Goal: Transaction & Acquisition: Download file/media

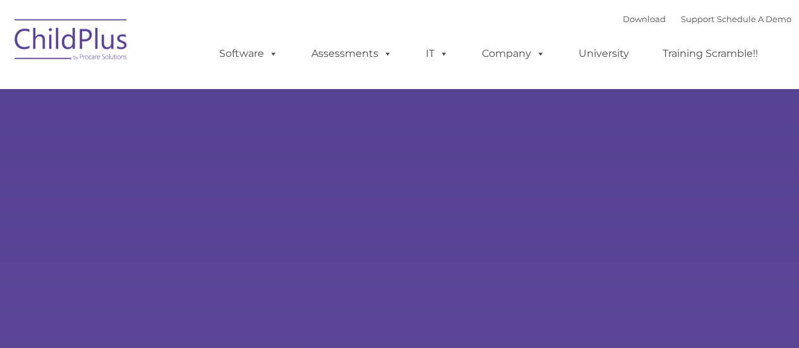
type input ""
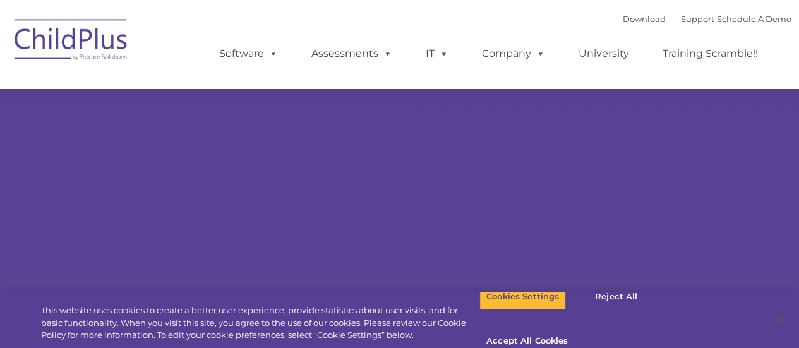
scroll to position [69, 0]
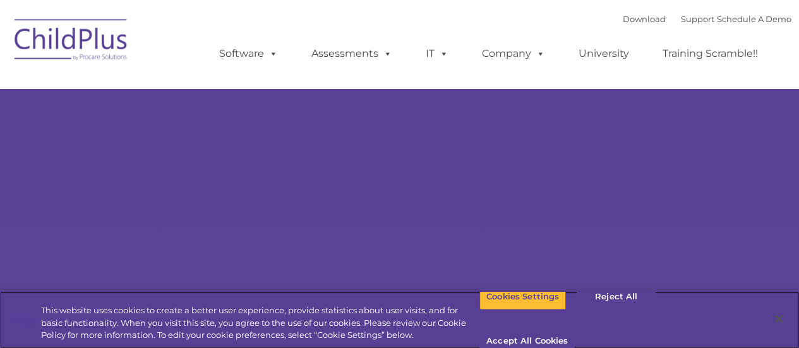
select select "MEDIUM"
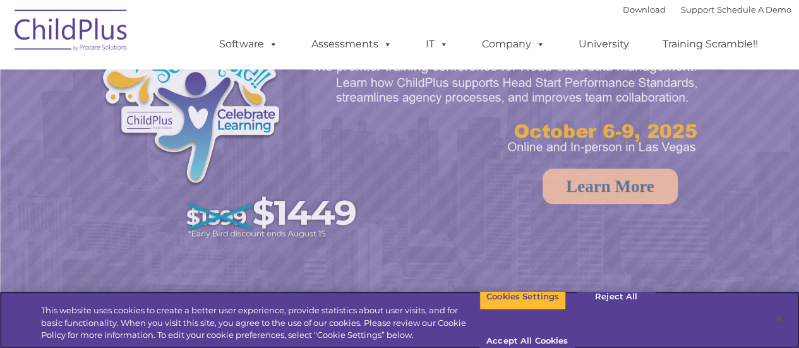
scroll to position [70, 0]
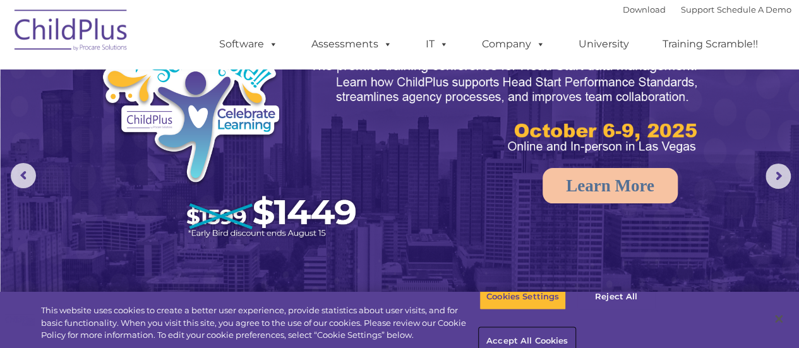
click at [575, 328] on button "Accept All Cookies" at bounding box center [526, 341] width 95 height 27
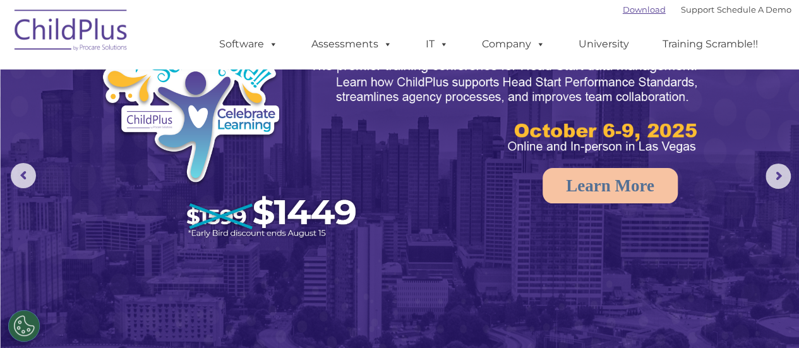
click at [623, 9] on link "Download" at bounding box center [644, 9] width 43 height 10
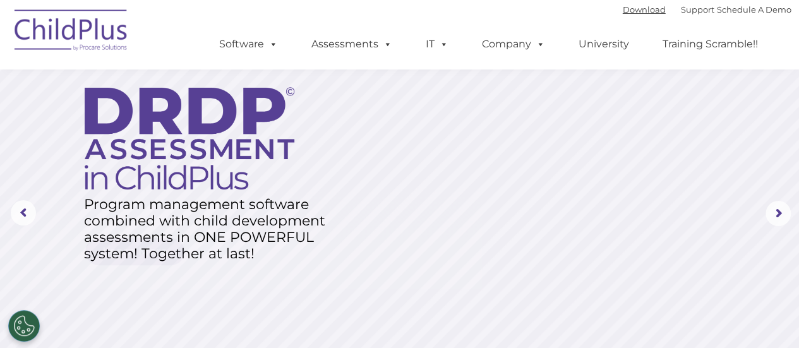
scroll to position [0, 0]
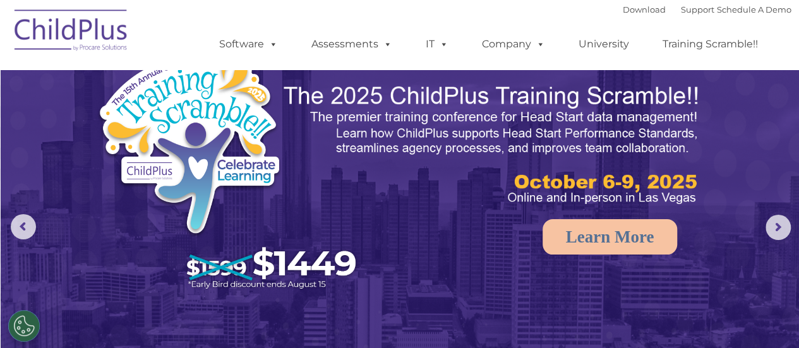
click at [106, 32] on img at bounding box center [71, 32] width 126 height 63
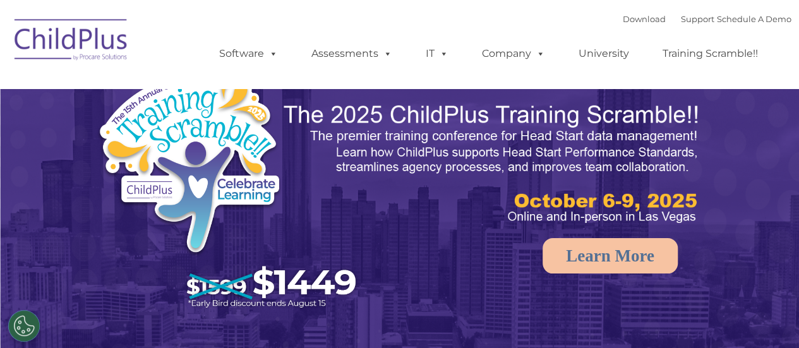
select select "MEDIUM"
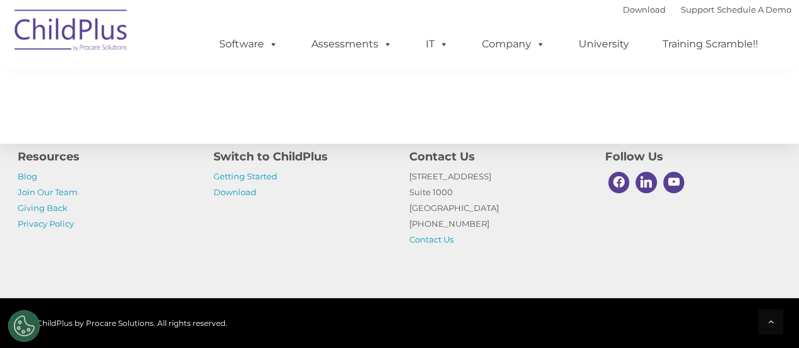
scroll to position [1560, 0]
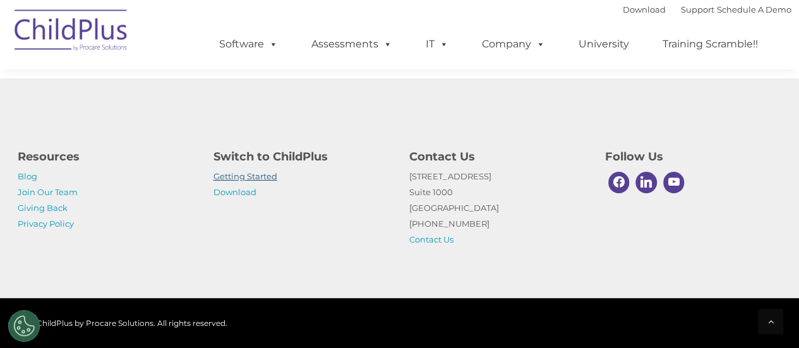
click at [260, 179] on link "Getting Started" at bounding box center [245, 176] width 64 height 10
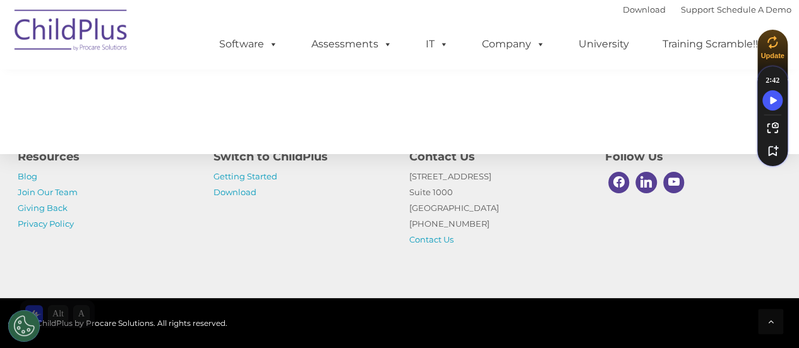
scroll to position [2105, 0]
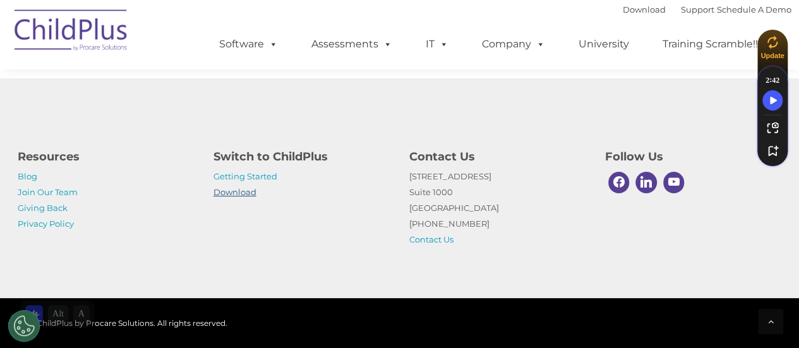
click at [234, 193] on link "Download" at bounding box center [234, 192] width 43 height 10
